Goal: Information Seeking & Learning: Learn about a topic

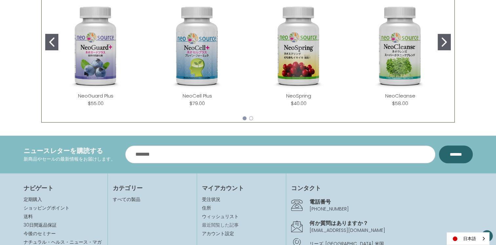
scroll to position [408, 0]
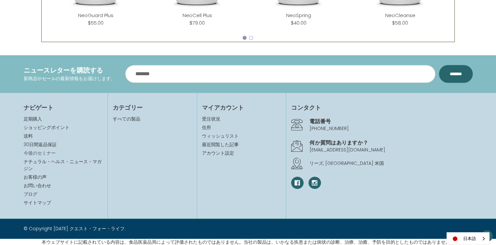
click at [39, 154] on link "今後のセミナー" at bounding box center [40, 153] width 32 height 7
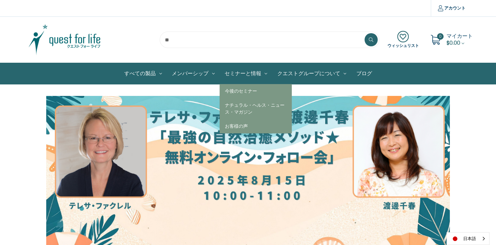
click at [252, 74] on link "セミナーと情報" at bounding box center [246, 73] width 53 height 21
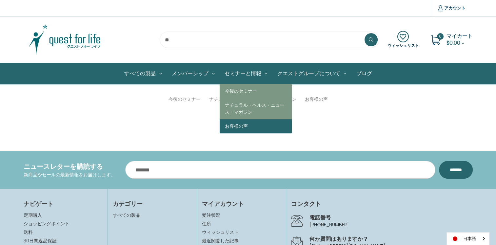
click at [240, 124] on link "お客様の声" at bounding box center [256, 126] width 72 height 14
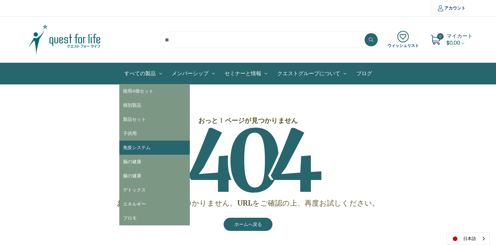
click at [134, 146] on link "免疫システム" at bounding box center [154, 147] width 71 height 14
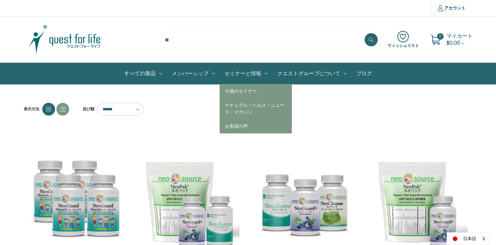
click at [245, 73] on link "セミナーと情報" at bounding box center [246, 73] width 53 height 21
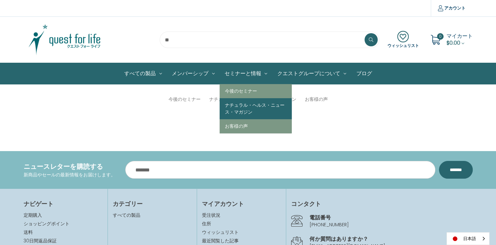
click at [247, 107] on link "ナチュラル・ヘルス・ニュース・マガジン" at bounding box center [256, 108] width 72 height 21
